Goal: Check status

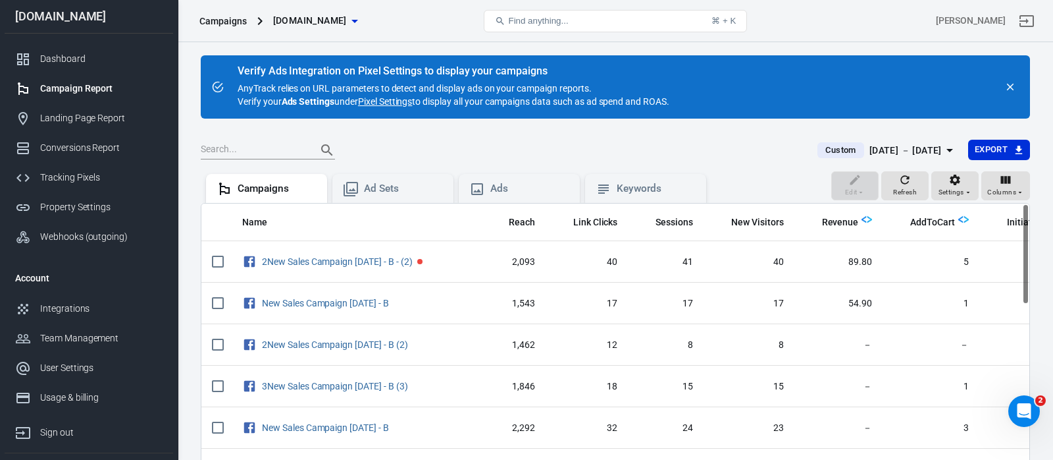
scroll to position [0, 156]
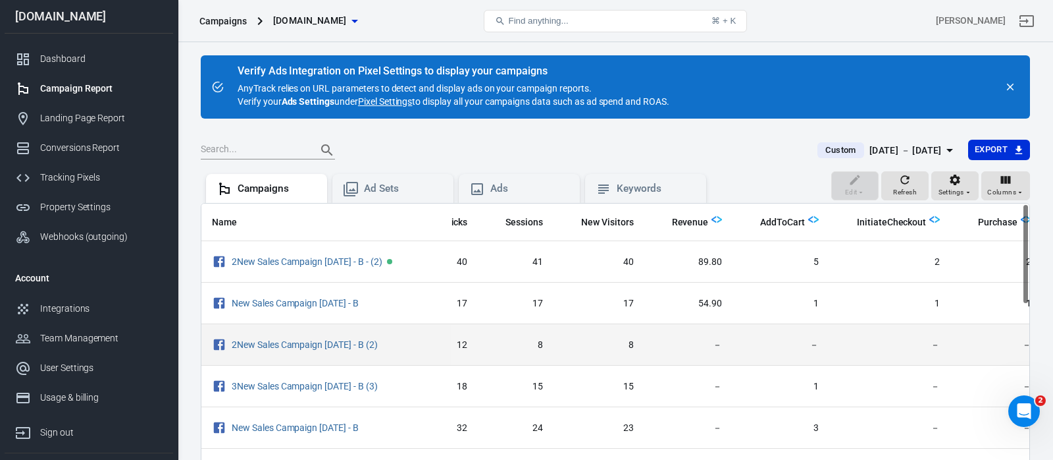
scroll to position [0, 156]
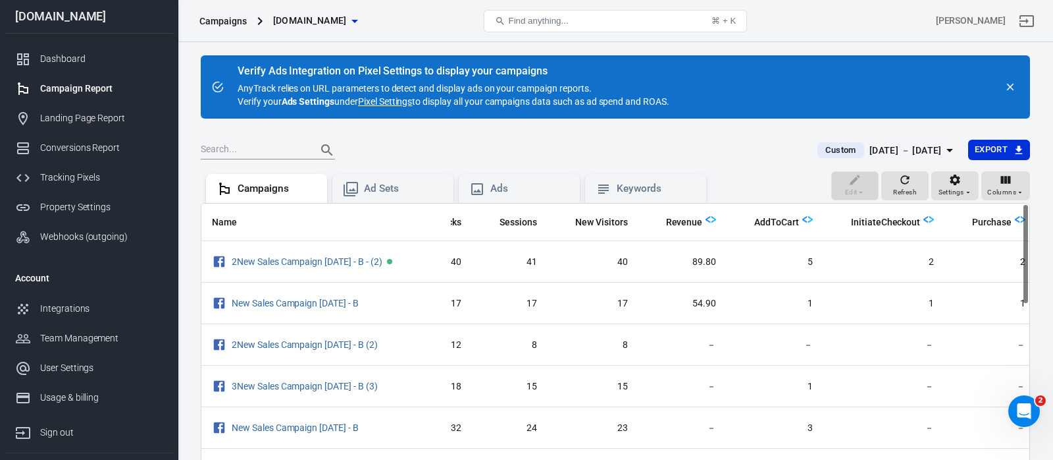
click at [823, 152] on span "Custom" at bounding box center [840, 150] width 41 height 13
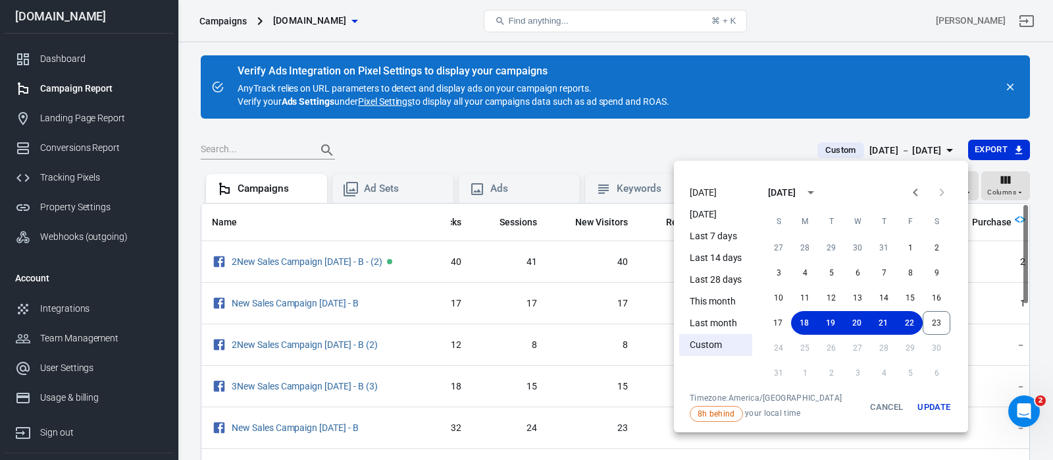
click at [720, 195] on li "[DATE]" at bounding box center [715, 193] width 73 height 22
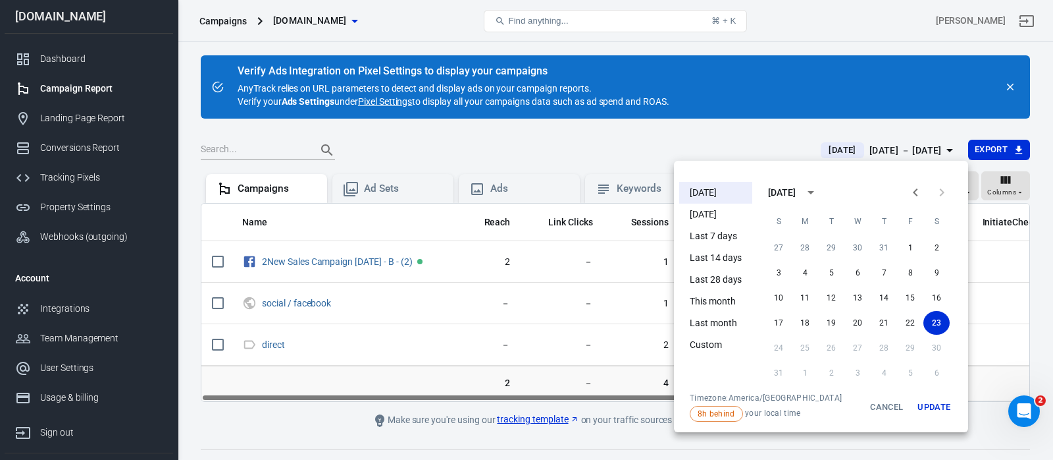
click at [934, 404] on button "Update" at bounding box center [934, 406] width 42 height 29
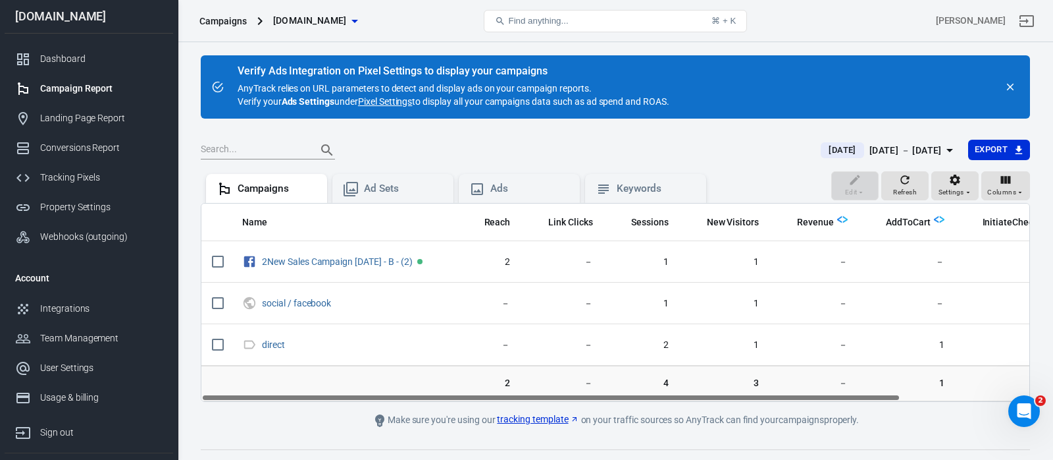
click at [593, 136] on main "Verify Ads Integration on Pixel Settings to display your campaigns AnyTrack rel…" at bounding box center [616, 241] width 830 height 373
click at [907, 183] on icon "button" at bounding box center [905, 179] width 9 height 9
